Goal: Task Accomplishment & Management: Use online tool/utility

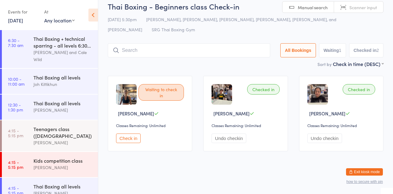
scroll to position [145, 0]
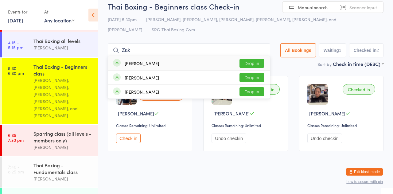
type input "Zak"
click at [249, 62] on button "Drop in" at bounding box center [251, 63] width 25 height 9
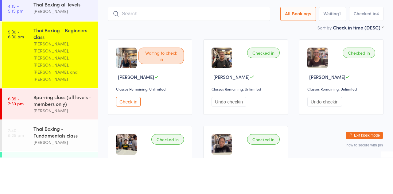
scroll to position [7, 0]
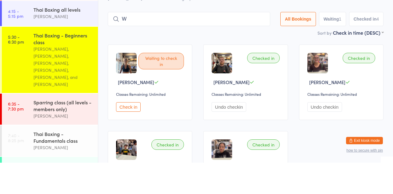
type input "[PERSON_NAME]"
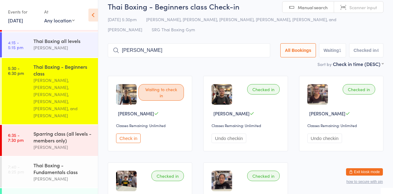
click at [224, 52] on input "[PERSON_NAME]" at bounding box center [189, 50] width 162 height 14
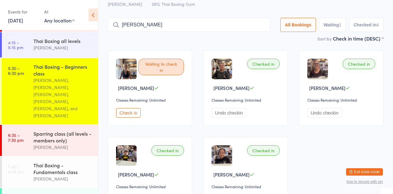
scroll to position [51, 0]
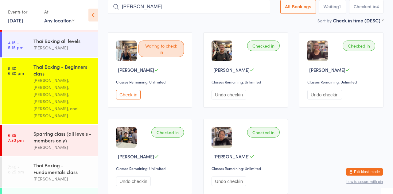
click at [264, 7] on input "[PERSON_NAME]" at bounding box center [189, 7] width 162 height 14
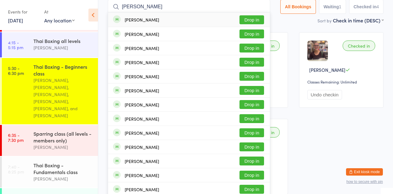
type input "[PERSON_NAME]"
click at [260, 34] on button "Drop in" at bounding box center [251, 33] width 25 height 9
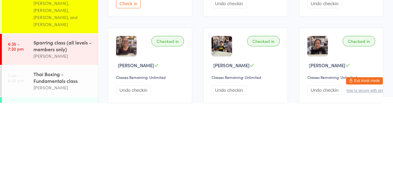
click at [38, 130] on div "Sparring class (all levels - members only)" at bounding box center [62, 136] width 59 height 13
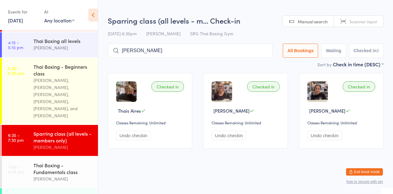
type input "[PERSON_NAME]"
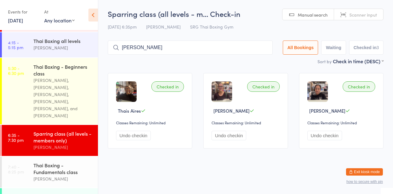
click at [232, 50] on input "[PERSON_NAME]" at bounding box center [190, 47] width 165 height 14
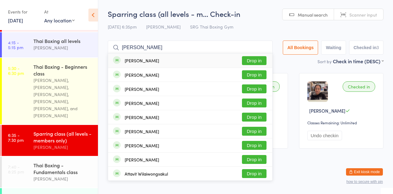
click at [258, 61] on button "Drop in" at bounding box center [254, 60] width 25 height 9
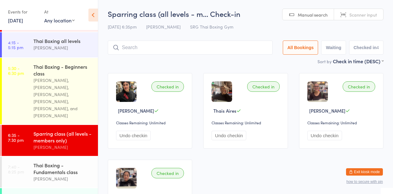
click at [61, 70] on div "Thai Boxing - Beginners class" at bounding box center [62, 69] width 59 height 13
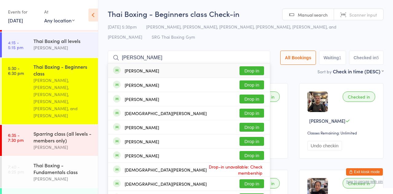
type input "[PERSON_NAME]"
click at [261, 86] on button "Drop in" at bounding box center [251, 84] width 25 height 9
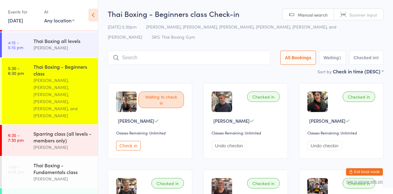
click at [234, 69] on div "Sort by Check in time (DESC) First name (ASC) First name (DESC) Last name (ASC)…" at bounding box center [245, 71] width 275 height 7
click at [62, 84] on div "[PERSON_NAME], [PERSON_NAME], [PERSON_NAME], [PERSON_NAME], [PERSON_NAME], and …" at bounding box center [62, 98] width 59 height 42
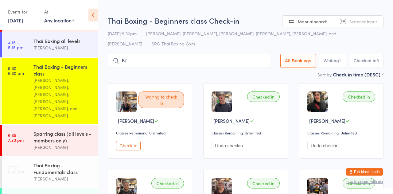
type input "K"
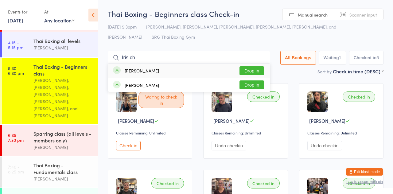
type input "Iris ch"
click at [255, 73] on button "Drop in" at bounding box center [251, 70] width 25 height 9
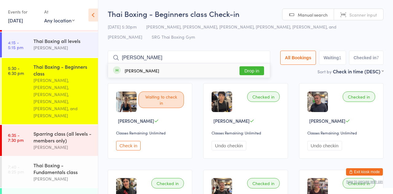
type input "[PERSON_NAME]"
click at [254, 69] on button "Drop in" at bounding box center [251, 70] width 25 height 9
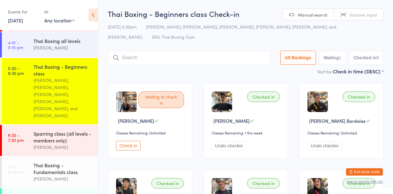
click at [47, 63] on div "Thai Boxing - Beginners class" at bounding box center [62, 69] width 59 height 13
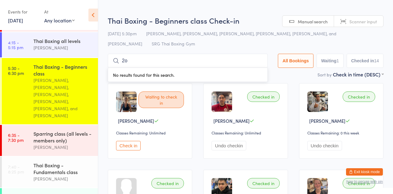
type input "2"
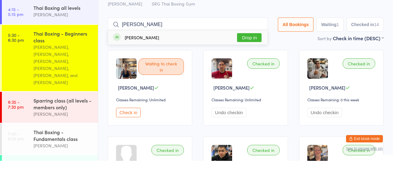
type input "[PERSON_NAME]"
click at [248, 69] on button "Drop in" at bounding box center [249, 70] width 25 height 9
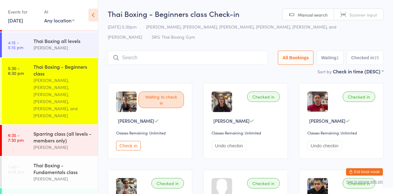
click at [243, 73] on div "Sort by Check in time (DESC) First name (ASC) First name (DESC) Last name (ASC)…" at bounding box center [245, 71] width 275 height 7
click at [13, 73] on link "5:30 - 6:30 pm Thai Boxing - Beginners class [PERSON_NAME], [PERSON_NAME], [PER…" at bounding box center [50, 91] width 96 height 66
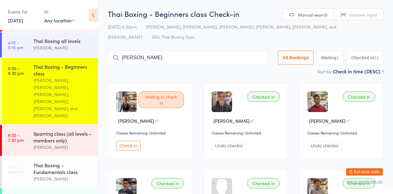
type input "[PERSON_NAME]"
click at [253, 67] on button "Drop in" at bounding box center [249, 70] width 25 height 9
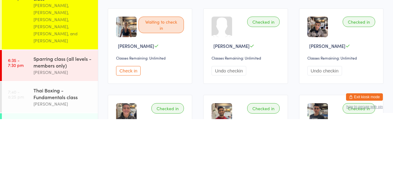
click at [35, 130] on div "Sparring class (all levels - members only)" at bounding box center [62, 136] width 59 height 13
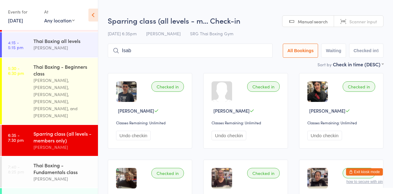
type input "Isab"
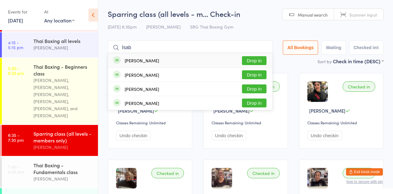
click at [134, 74] on div "[PERSON_NAME]" at bounding box center [142, 74] width 34 height 5
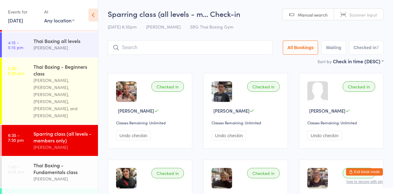
click at [253, 64] on div "Sort by Check in time (DESC) First name (ASC) First name (DESC) Last name (ASC)…" at bounding box center [245, 61] width 275 height 7
click at [132, 48] on input "search" at bounding box center [190, 47] width 165 height 14
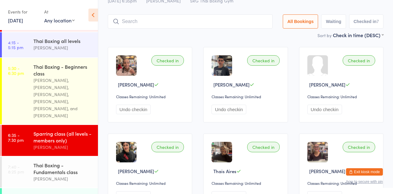
scroll to position [41, 0]
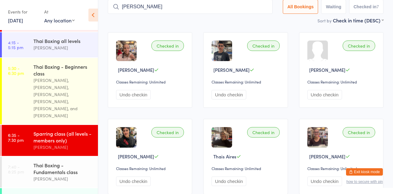
type input "[PERSON_NAME]"
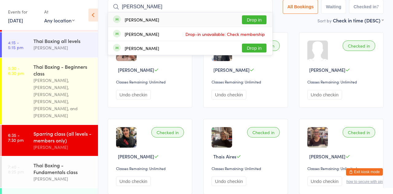
click at [254, 22] on button "Drop in" at bounding box center [254, 19] width 25 height 9
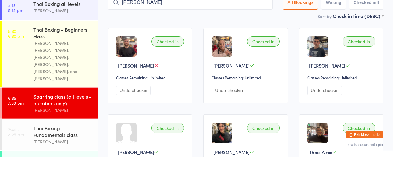
scroll to position [8, 0]
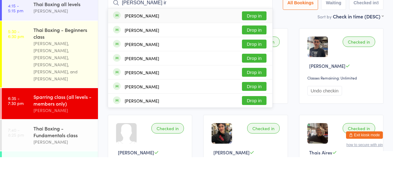
type input "[PERSON_NAME] ir"
click at [259, 52] on button "Drop in" at bounding box center [254, 52] width 25 height 9
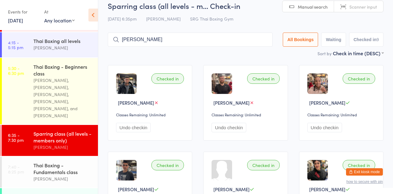
type input "[PERSON_NAME]"
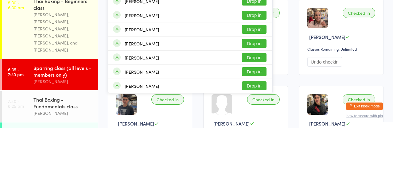
click at [167, 139] on div "[PERSON_NAME] Drop in" at bounding box center [190, 137] width 164 height 14
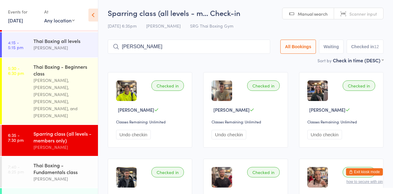
click at [336, 79] on div "Checked in [PERSON_NAME] Classes Remaining: Unlimited Undo checkin" at bounding box center [341, 109] width 84 height 75
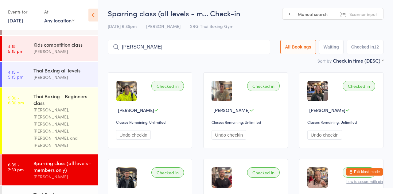
click at [243, 48] on input "[PERSON_NAME]" at bounding box center [189, 47] width 162 height 14
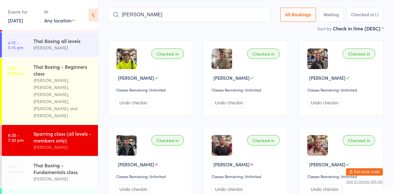
scroll to position [33, 0]
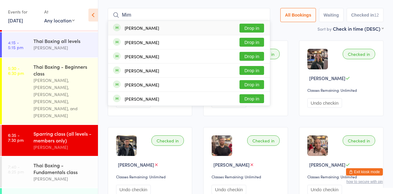
type input "[PERSON_NAME]"
click at [251, 30] on button "Drop in" at bounding box center [251, 28] width 25 height 9
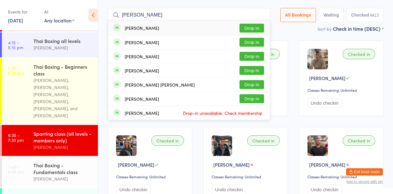
type input "[PERSON_NAME]"
click at [248, 28] on button "Drop in" at bounding box center [251, 28] width 25 height 9
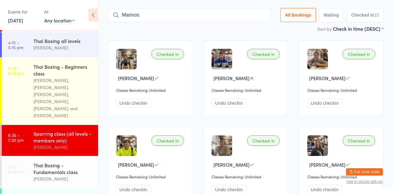
type input "Marinos"
click at [232, 17] on input "Marinos" at bounding box center [189, 15] width 162 height 14
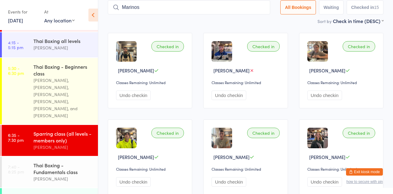
scroll to position [41, 0]
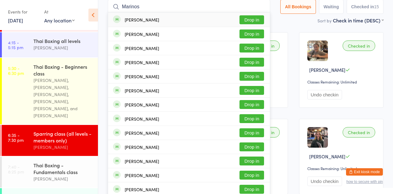
click at [260, 21] on button "Drop in" at bounding box center [251, 19] width 25 height 9
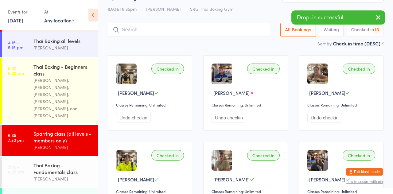
scroll to position [8, 0]
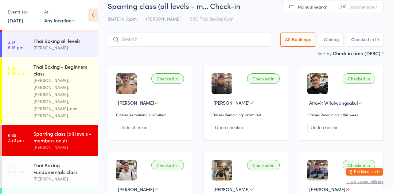
click at [211, 46] on input "search" at bounding box center [189, 40] width 162 height 14
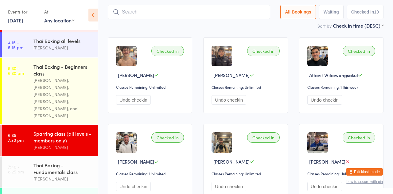
scroll to position [40, 0]
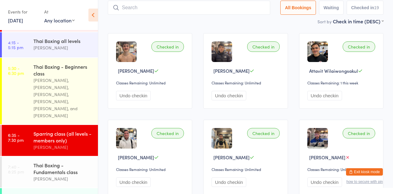
scroll to position [0, 0]
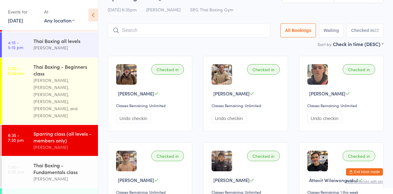
scroll to position [19, 0]
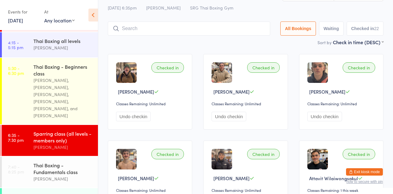
click at [21, 164] on time "7:40 - 8:25 pm" at bounding box center [16, 169] width 16 height 10
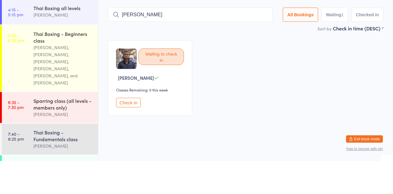
type input "[PERSON_NAME]"
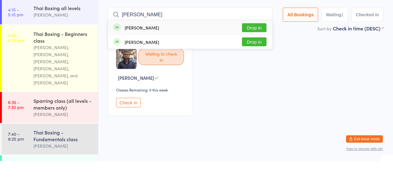
click at [259, 62] on button "Drop in" at bounding box center [254, 60] width 25 height 9
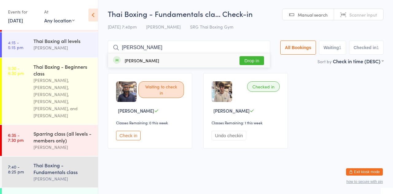
type input "[PERSON_NAME]"
click at [256, 61] on button "Drop in" at bounding box center [251, 60] width 25 height 9
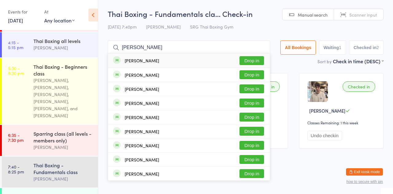
type input "James clarke"
click at [258, 91] on button "Drop in" at bounding box center [251, 88] width 25 height 9
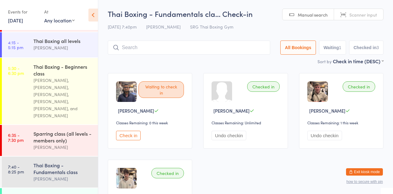
click at [212, 61] on div "Sort by Check in time (DESC) First name (ASC) First name (DESC) Last name (ASC)…" at bounding box center [245, 61] width 275 height 7
click at [140, 46] on input "search" at bounding box center [189, 47] width 162 height 14
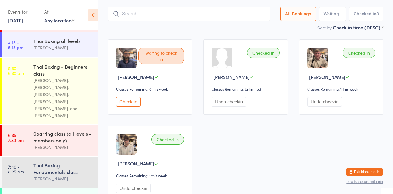
scroll to position [41, 0]
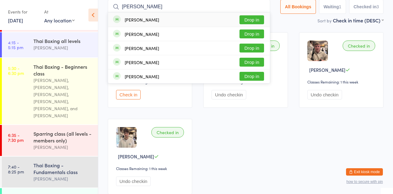
type input "Riley h"
click at [257, 42] on div "Thomas Riley Drop in" at bounding box center [189, 48] width 162 height 14
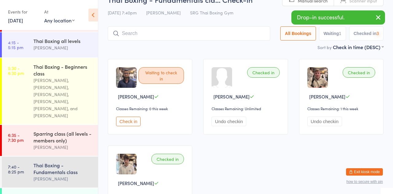
scroll to position [8, 0]
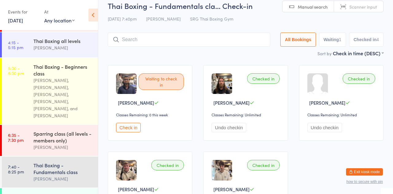
click at [222, 64] on div "Waiting to check in Ali Ishraq Classes Remaining: 0 this week Check in Checked …" at bounding box center [245, 145] width 286 height 173
click at [220, 40] on input "search" at bounding box center [189, 40] width 162 height 14
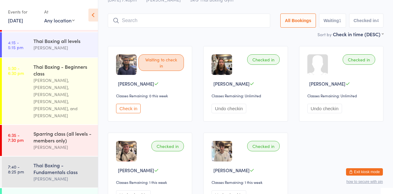
scroll to position [40, 0]
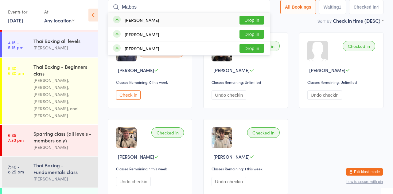
type input "Mabbs"
click at [259, 19] on button "Drop in" at bounding box center [251, 20] width 25 height 9
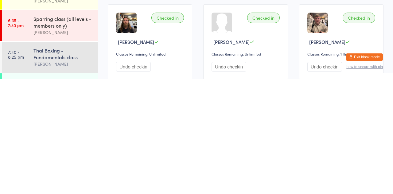
scroll to position [44, 0]
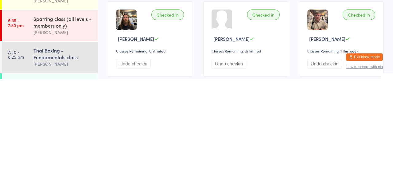
click at [24, 156] on link "7:40 - 8:25 pm Thai Boxing - Fundamentals class Luis Regis" at bounding box center [50, 171] width 96 height 31
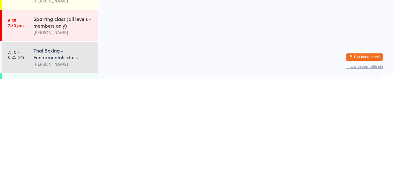
scroll to position [0, 0]
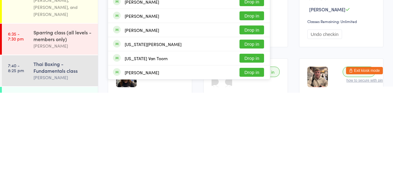
type input "George agr"
click at [251, 133] on button "Drop in" at bounding box center [251, 131] width 25 height 9
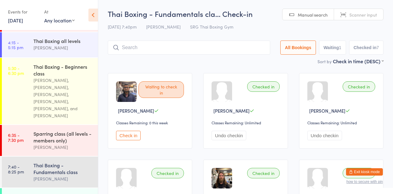
click at [154, 66] on main "Thai Boxing - Fundamentals cla… Check-in 14 Aug 7:40pm Luis Regis SRG Thai Boxi…" at bounding box center [245, 168] width 275 height 318
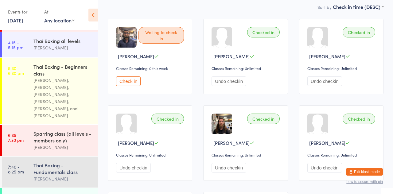
scroll to position [116, 0]
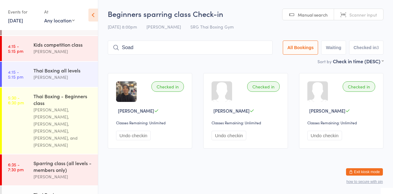
type input "Soade"
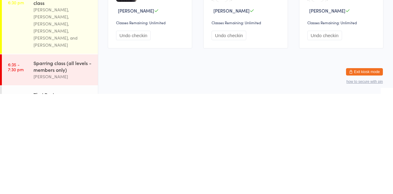
scroll to position [145, 0]
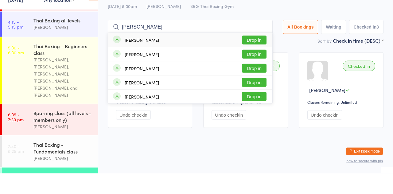
type input "Samuel"
click at [126, 76] on div "[PERSON_NAME]" at bounding box center [142, 74] width 34 height 5
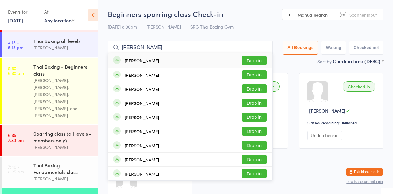
type input "Patrick"
click at [256, 63] on button "Drop in" at bounding box center [254, 60] width 25 height 9
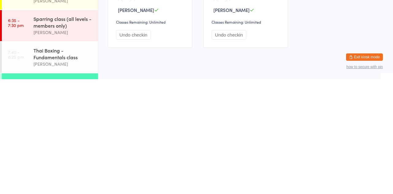
scroll to position [83, 0]
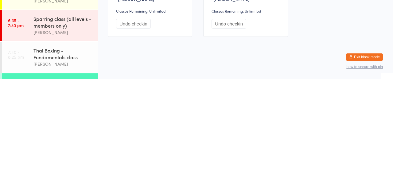
click at [78, 193] on div "Beginners sparring class" at bounding box center [62, 196] width 59 height 7
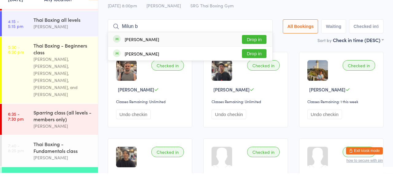
type input "Milun b"
click at [263, 63] on button "Drop in" at bounding box center [254, 60] width 25 height 9
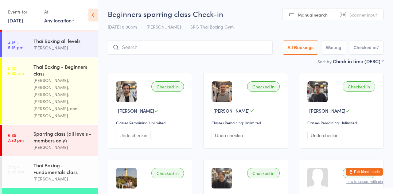
click at [254, 71] on div "Checked in Milun Ball Classes Remaining: Unlimited Undo checkin Checked in Jaro…" at bounding box center [245, 196] width 286 height 259
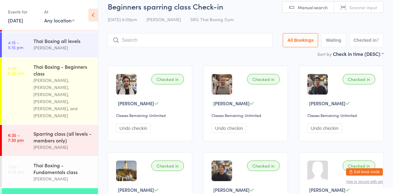
scroll to position [116, 0]
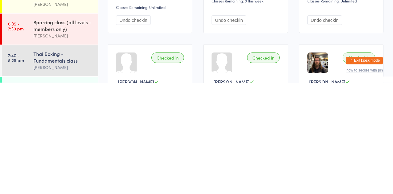
scroll to position [10, 0]
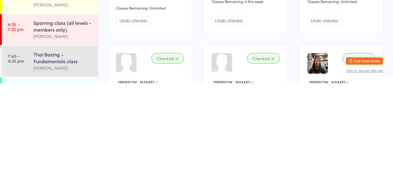
click at [55, 193] on div "Beginners sparring class" at bounding box center [62, 196] width 59 height 7
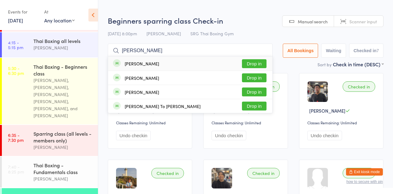
type input "Tom w"
click at [263, 81] on button "Drop in" at bounding box center [254, 77] width 25 height 9
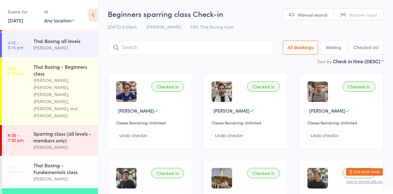
type input "H"
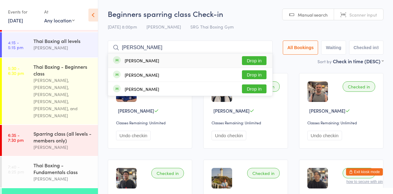
type input "Nora"
click at [259, 59] on button "Drop in" at bounding box center [254, 60] width 25 height 9
